Goal: Information Seeking & Learning: Understand process/instructions

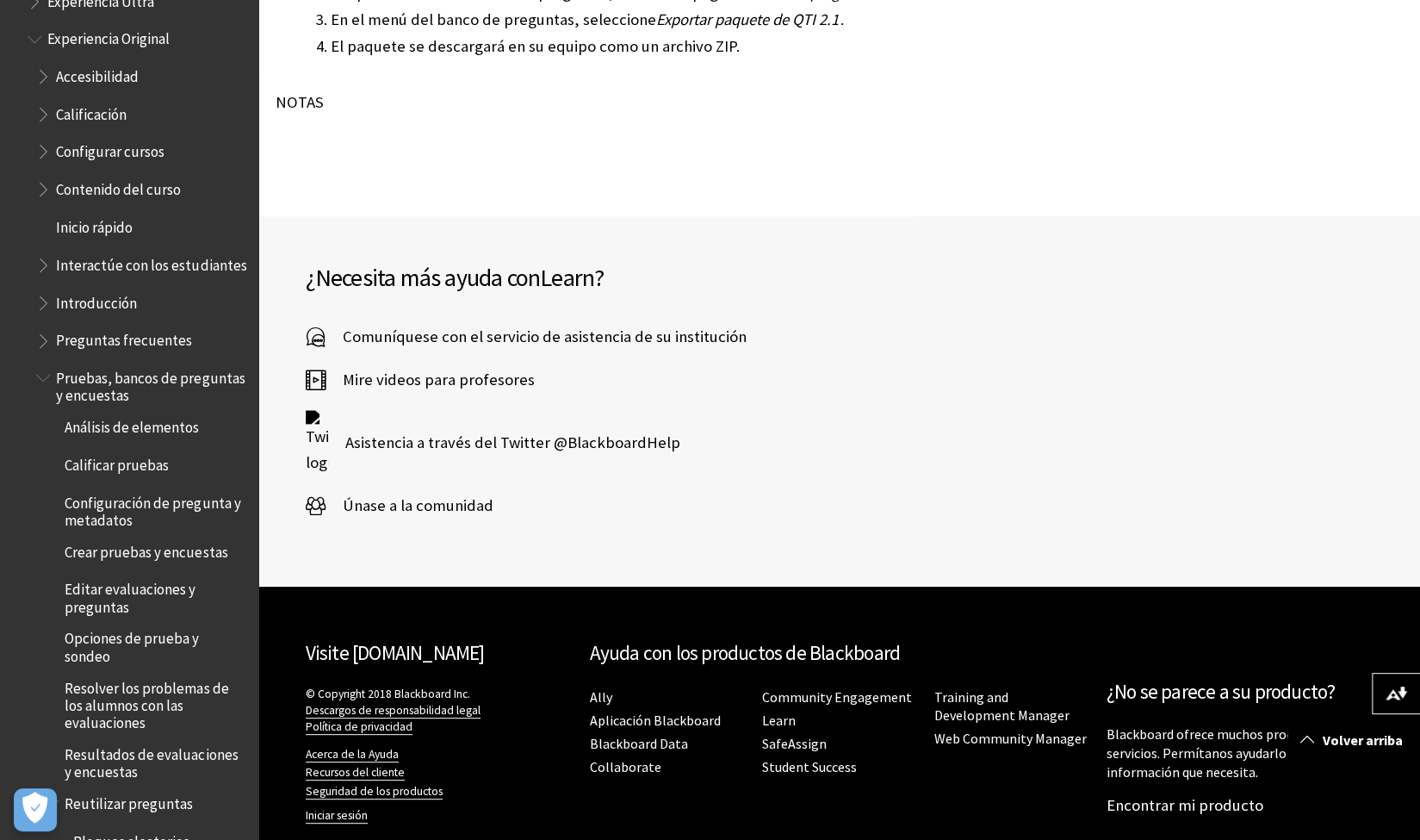
scroll to position [5397, 0]
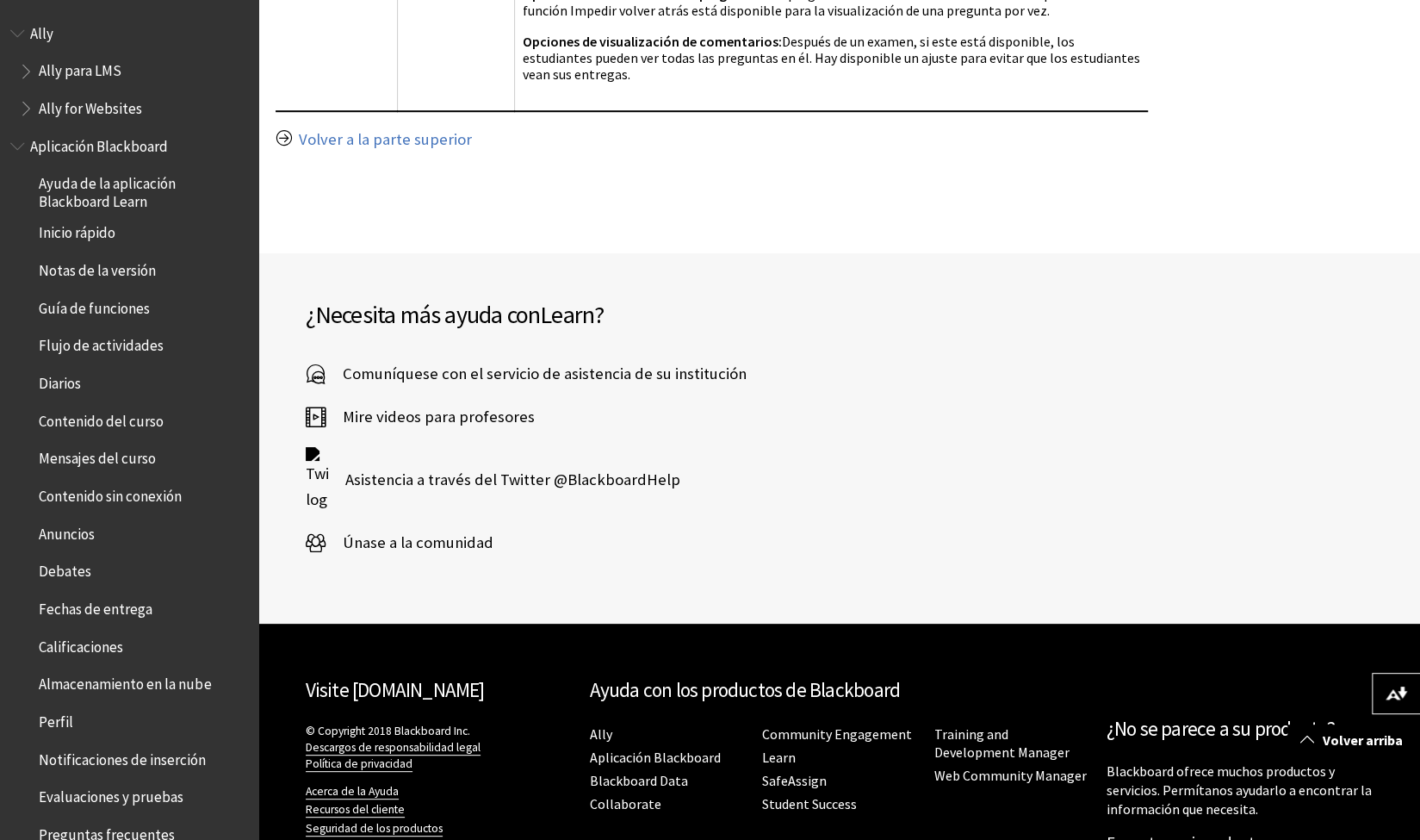
scroll to position [748, 0]
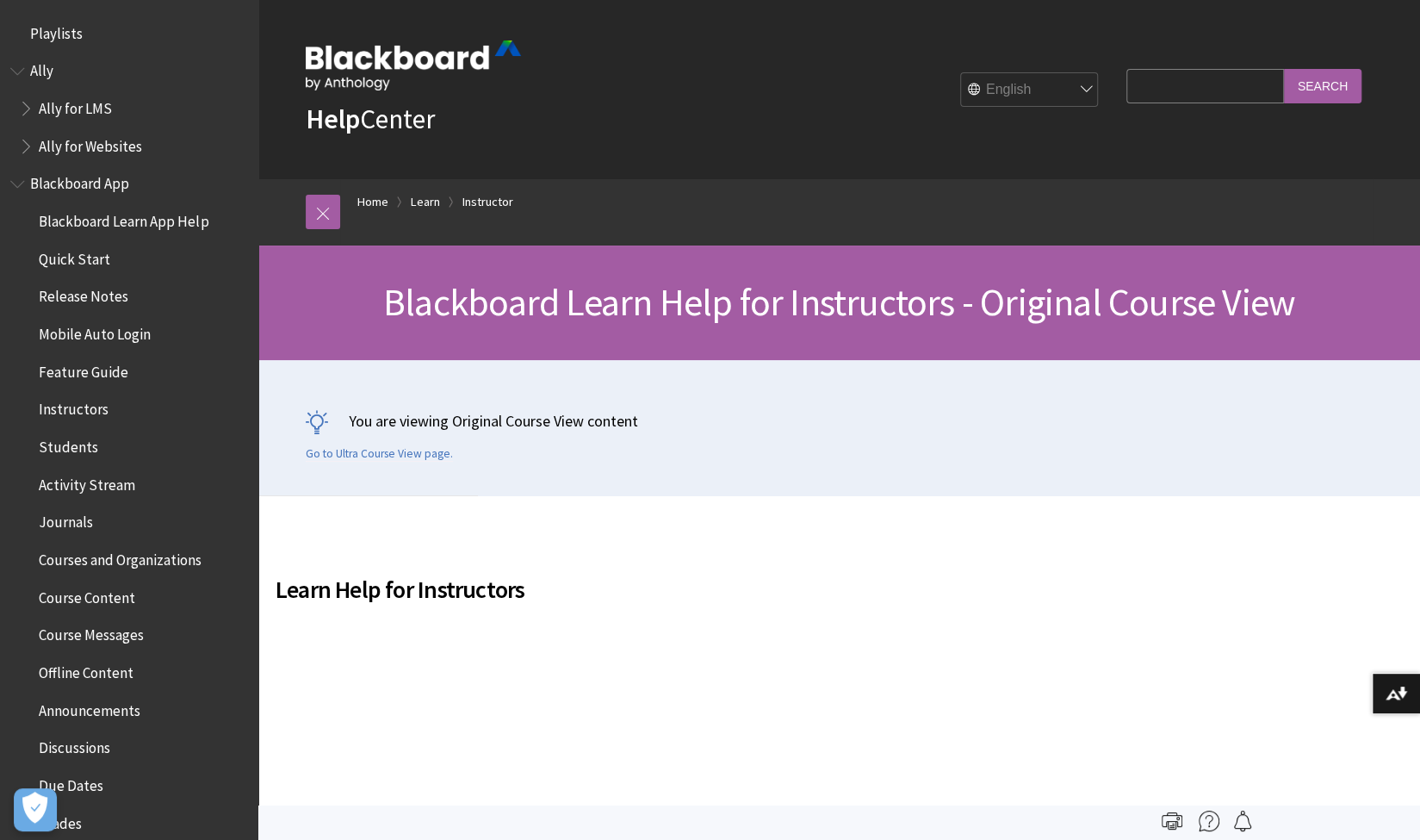
scroll to position [2122, 0]
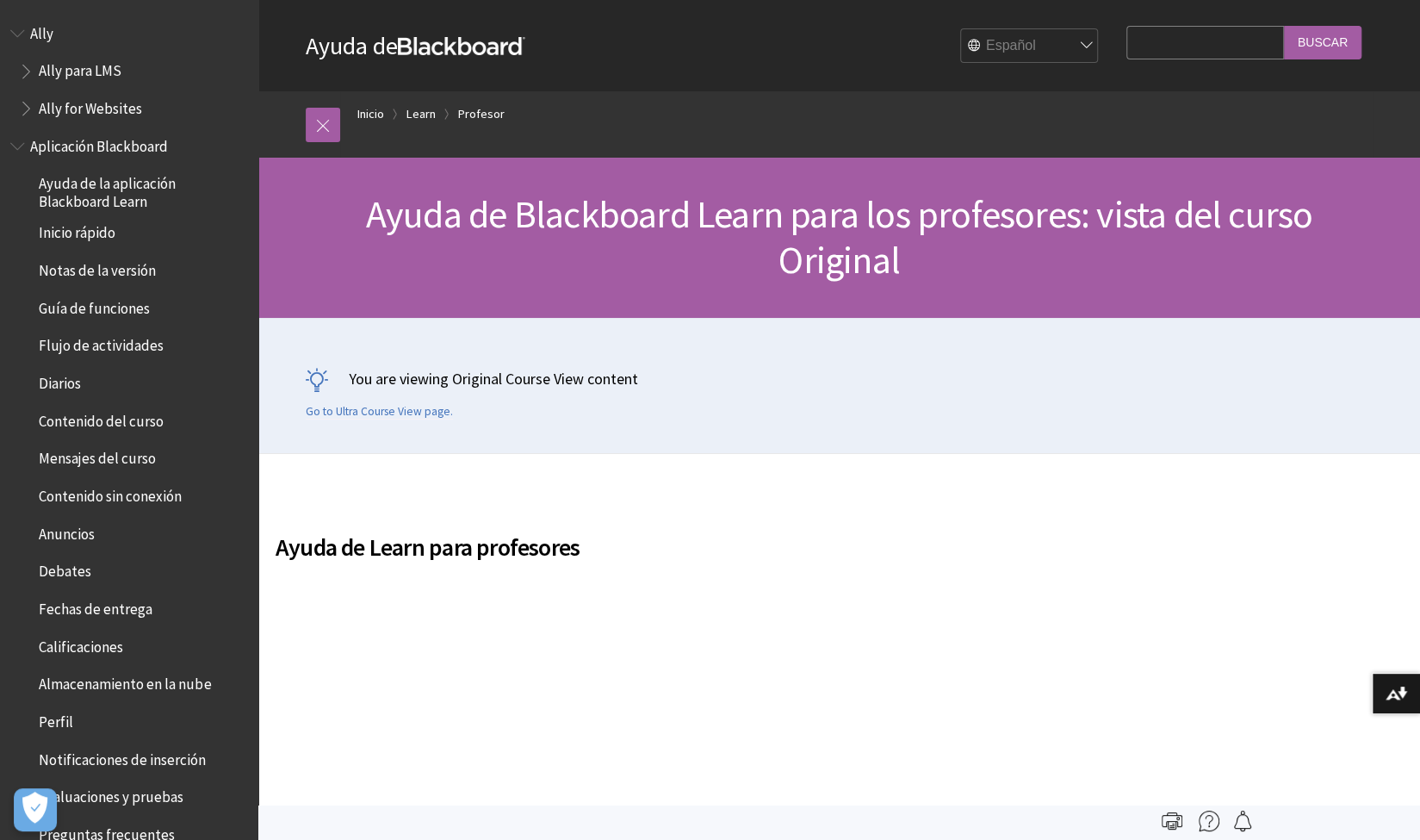
scroll to position [1876, 0]
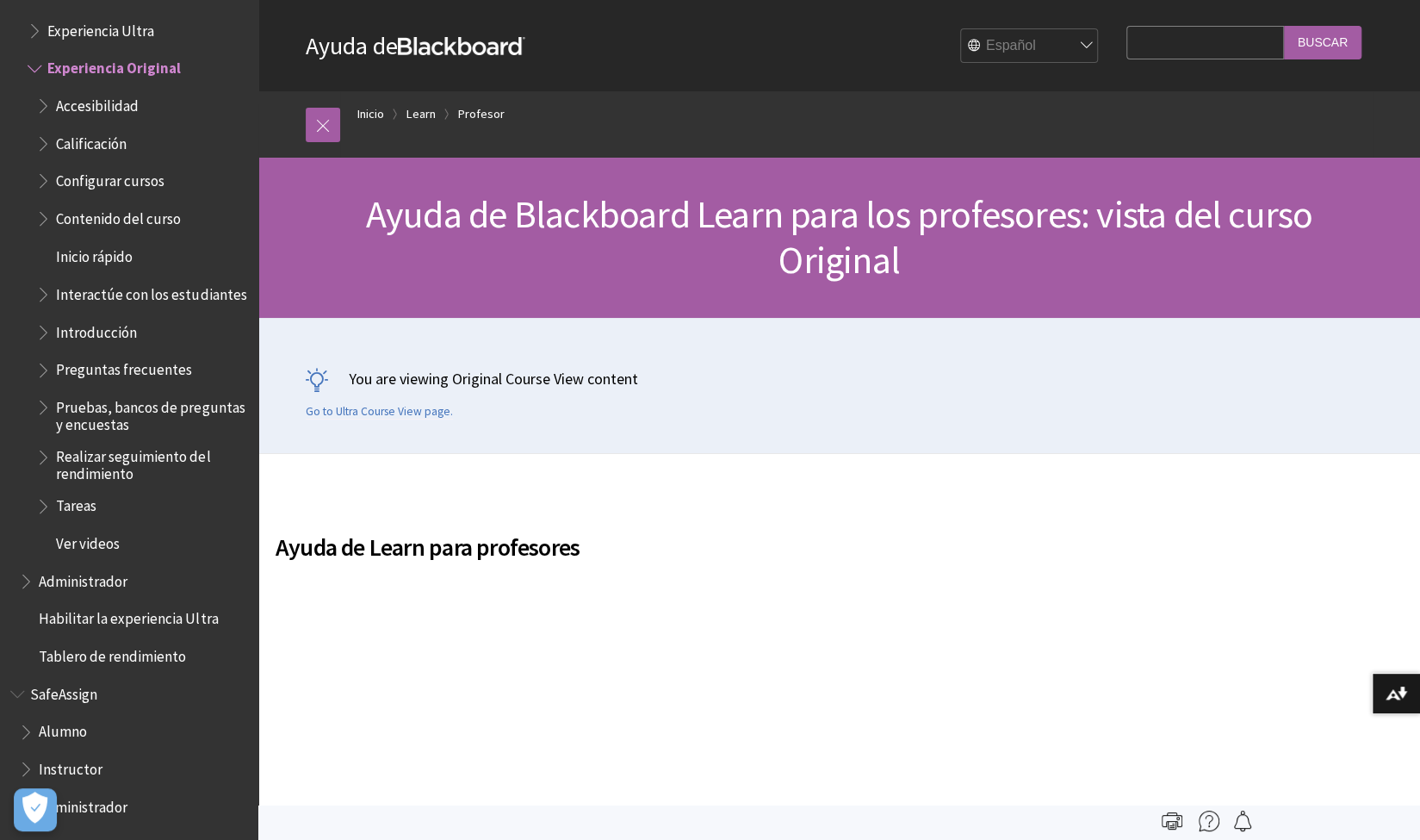
click at [1172, 37] on input "Search Query" at bounding box center [1204, 43] width 157 height 34
type input "como combinar dos pools"
click at [1284, 26] on input "Buscar" at bounding box center [1323, 43] width 77 height 34
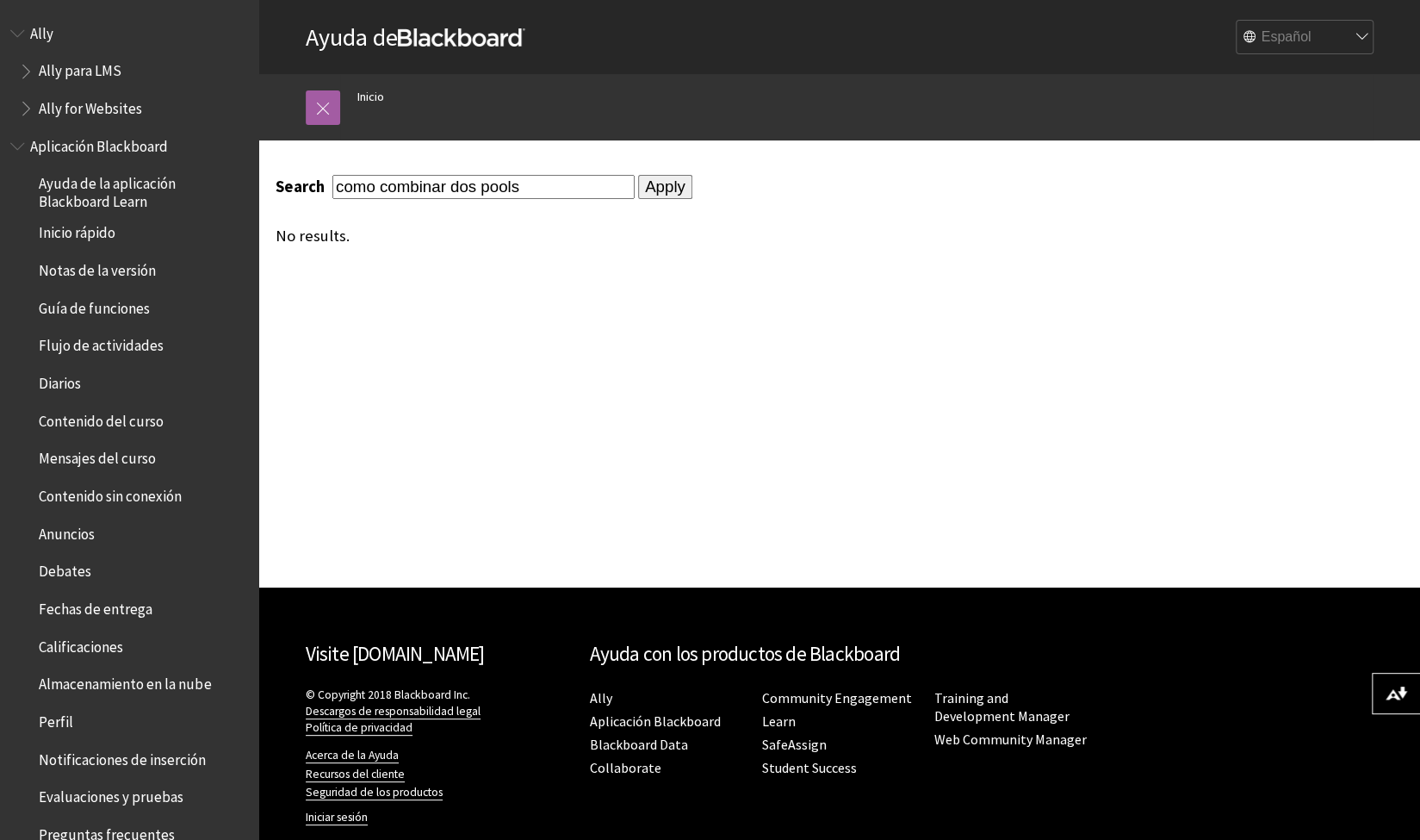
drag, startPoint x: 336, startPoint y: 189, endPoint x: 575, endPoint y: 208, distance: 239.8
click at [575, 208] on div "Search como combinar dos pools Apply No results." at bounding box center [711, 210] width 872 height 70
type input "c"
type input "como mezclar dos pools en uno solo"
click at [638, 175] on input "Apply" at bounding box center [665, 187] width 54 height 24
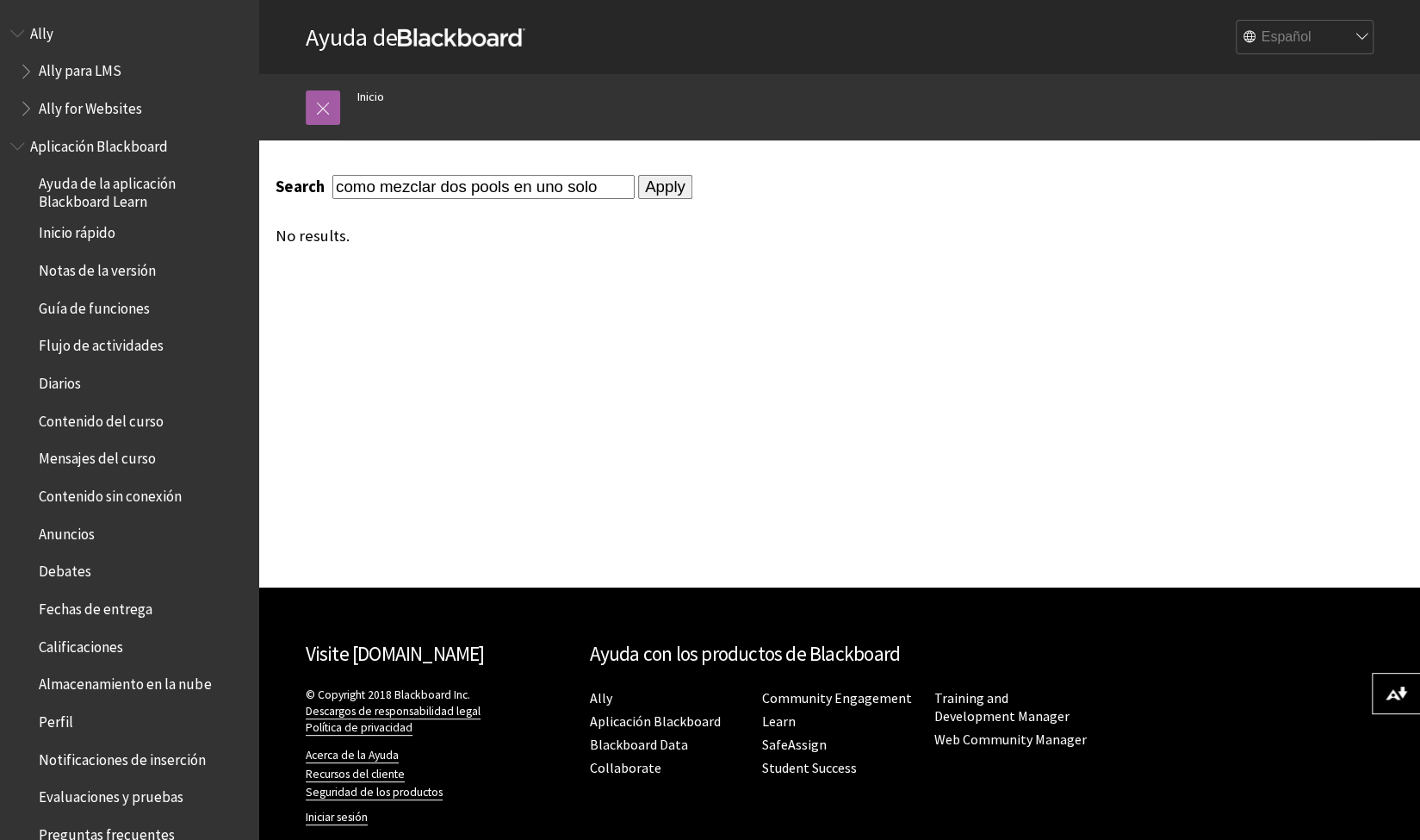
click at [1361, 37] on select "English عربية Català Cymraeg Deutsch Español Suomi Français עברית Italiano 日本語 …" at bounding box center [1305, 38] width 137 height 35
select select "/search?query=como%20mezclar%20dos%20pools%20en%20uno%20solo"
click at [1237, 21] on select "English عربية Català Cymraeg Deutsch Español Suomi Français עברית Italiano 日本語 …" at bounding box center [1305, 38] width 137 height 35
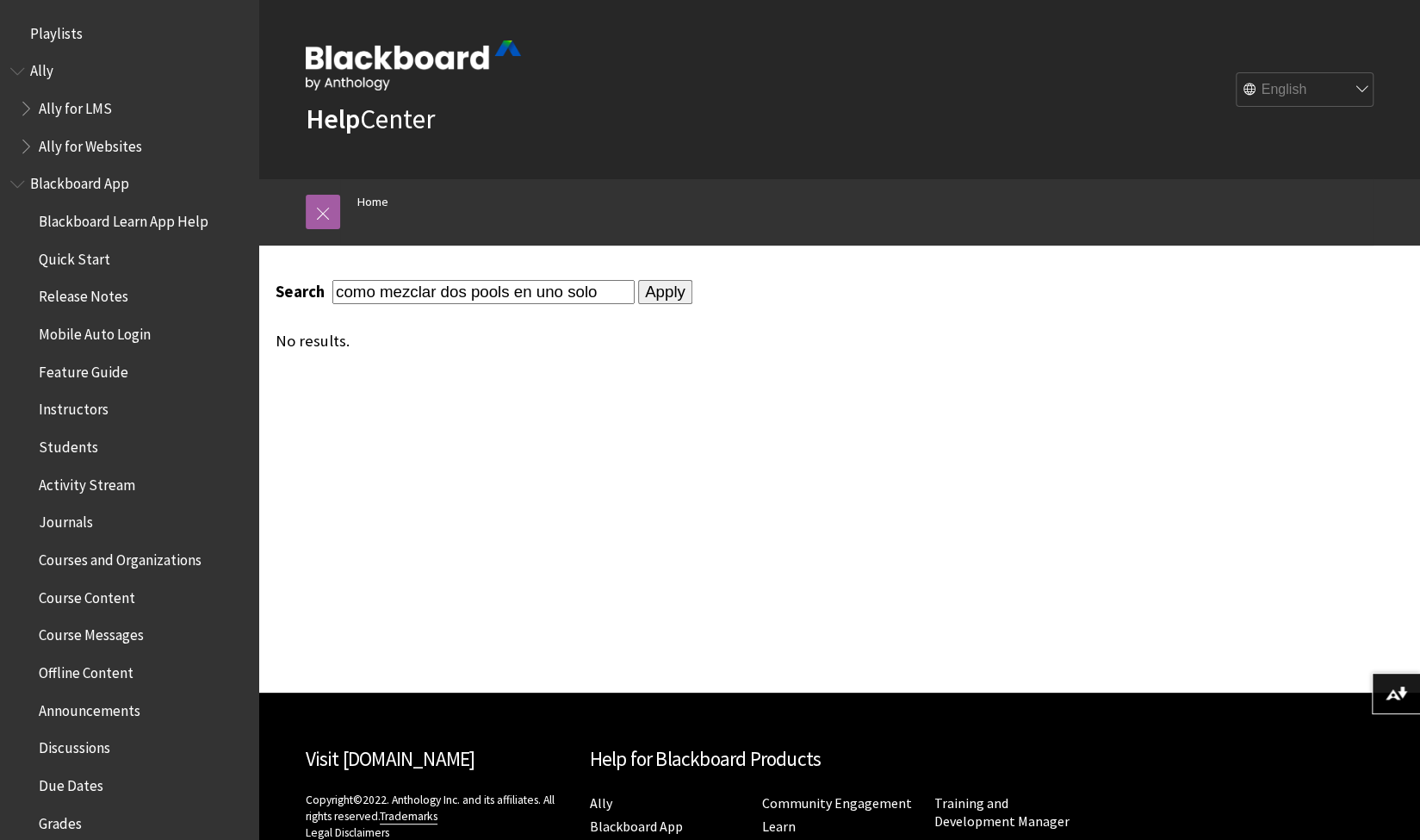
click at [474, 287] on input "como mezclar dos pools en uno solo" at bounding box center [483, 291] width 303 height 23
click at [477, 290] on input "como mezclar dos pools en uno solo" at bounding box center [483, 291] width 303 height 23
type input "pools"
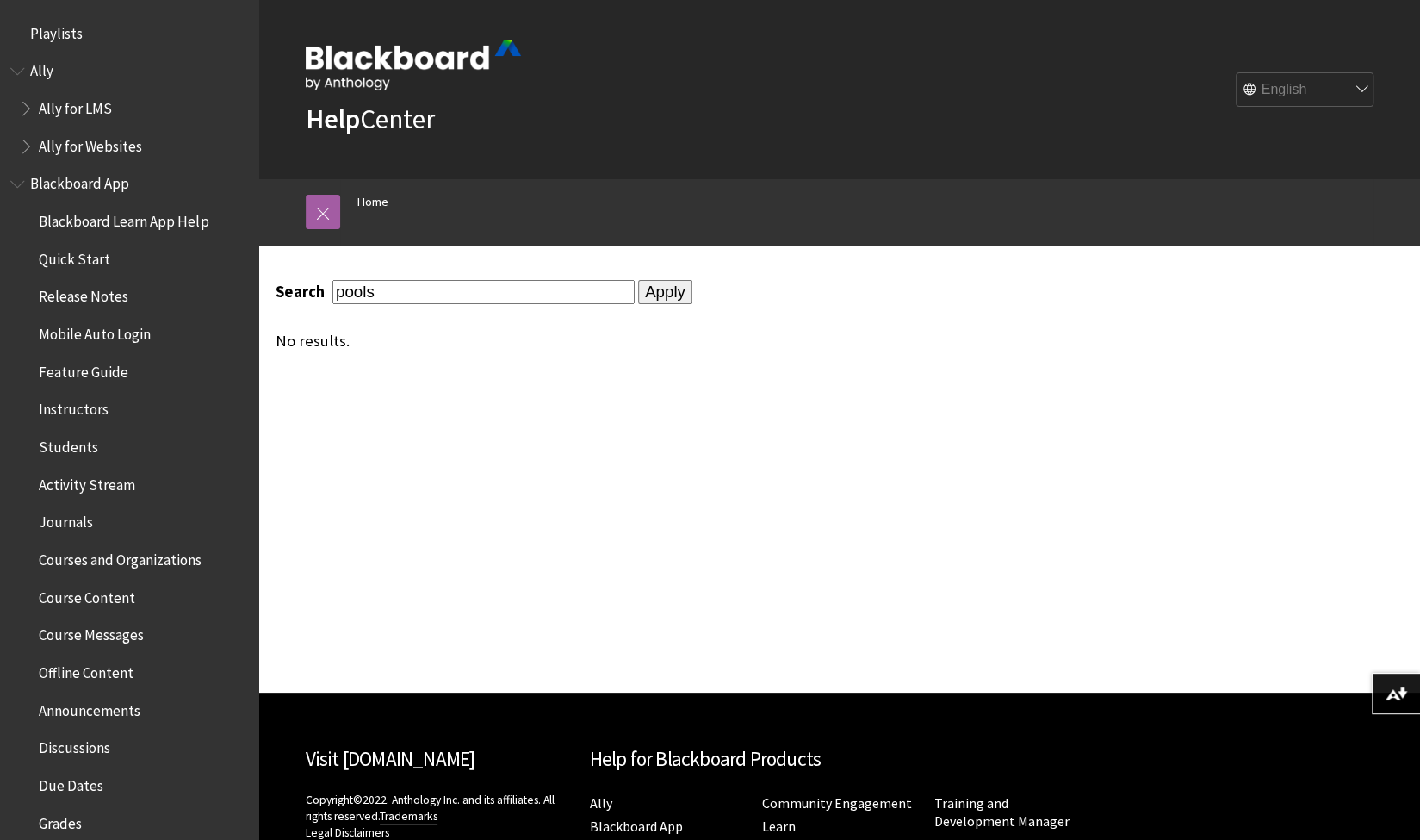
click at [649, 290] on input "Apply" at bounding box center [665, 292] width 54 height 24
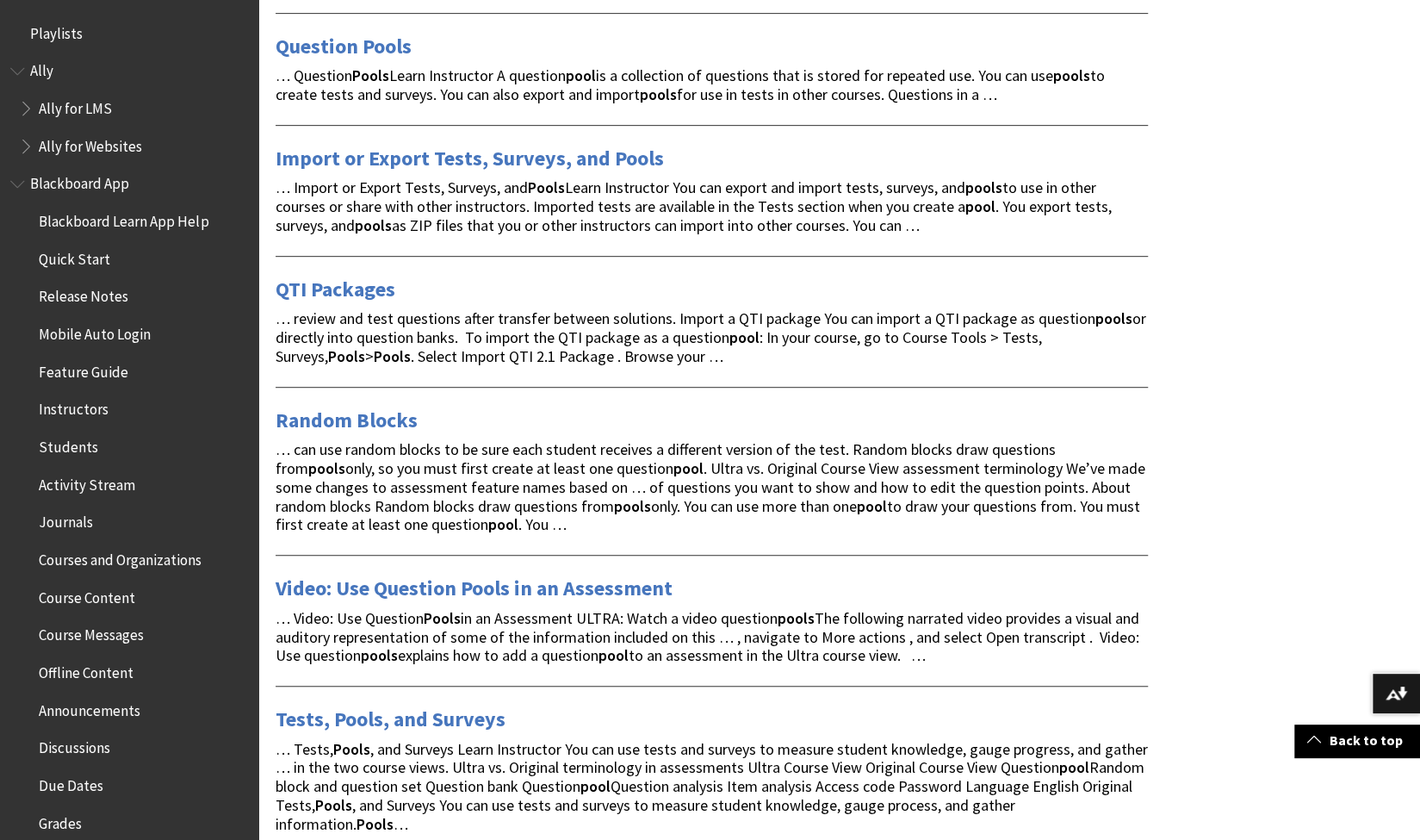
scroll to position [517, 0]
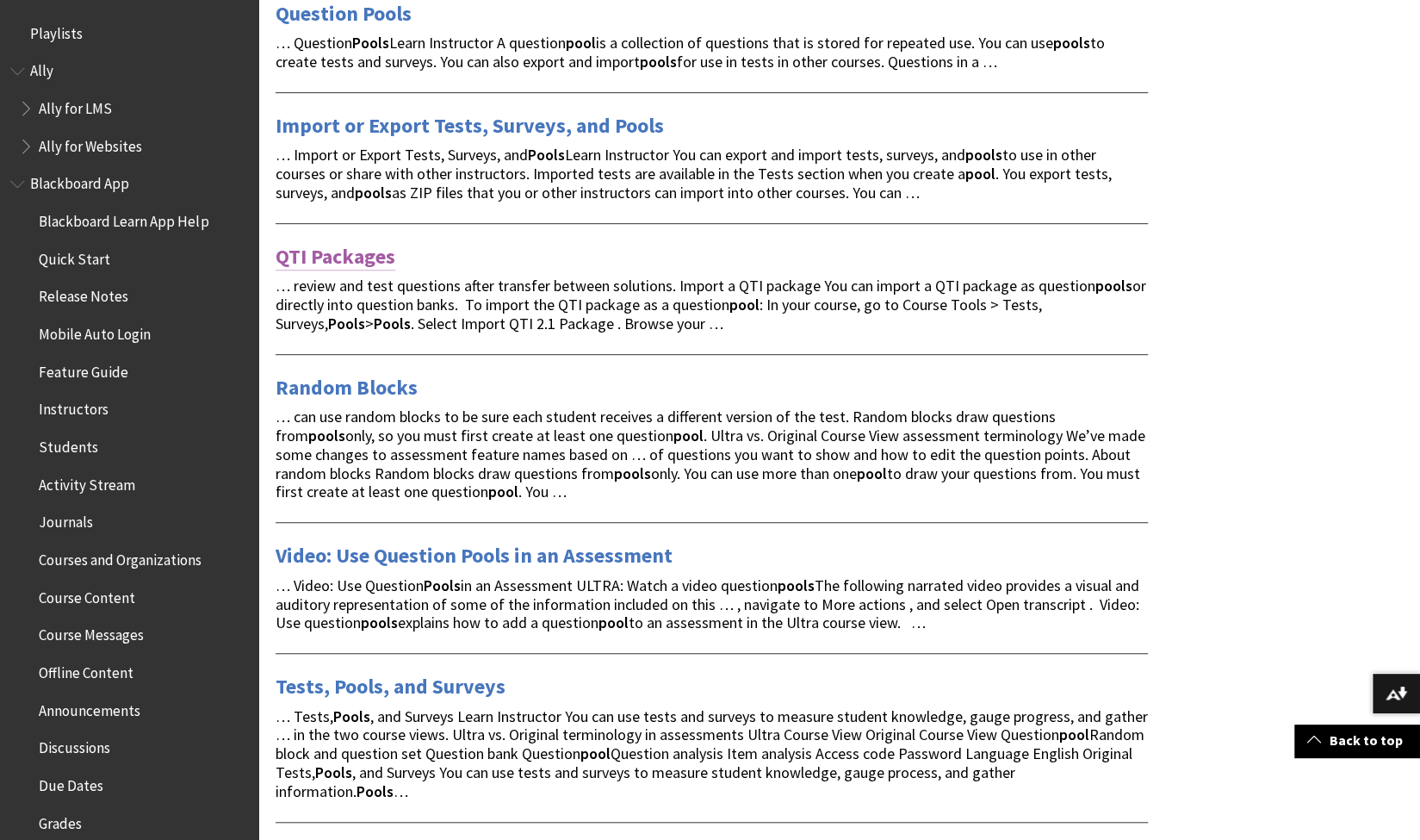
click at [322, 250] on link "QTI Packages" at bounding box center [336, 257] width 120 height 28
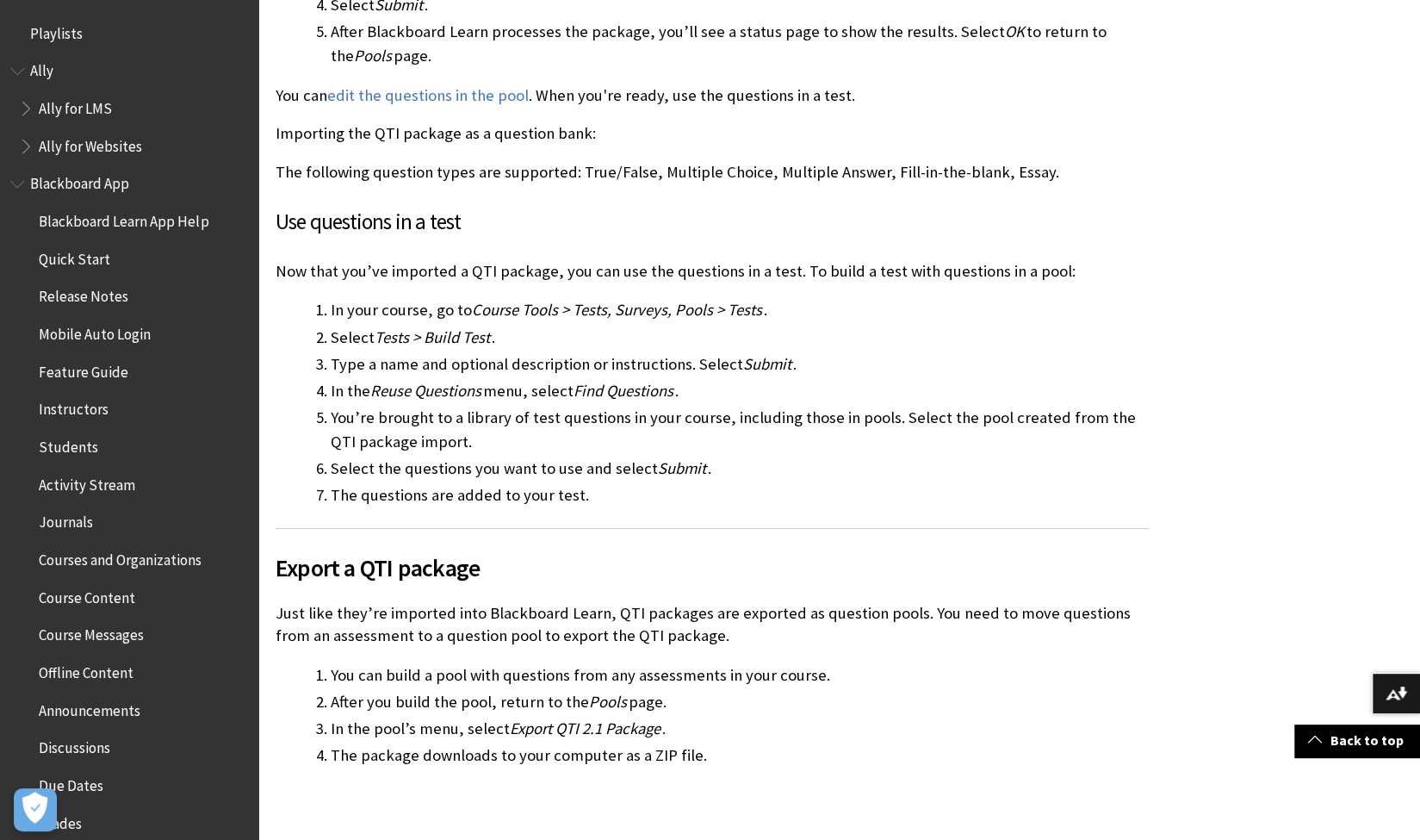
scroll to position [1229, 0]
